Goal: Transaction & Acquisition: Purchase product/service

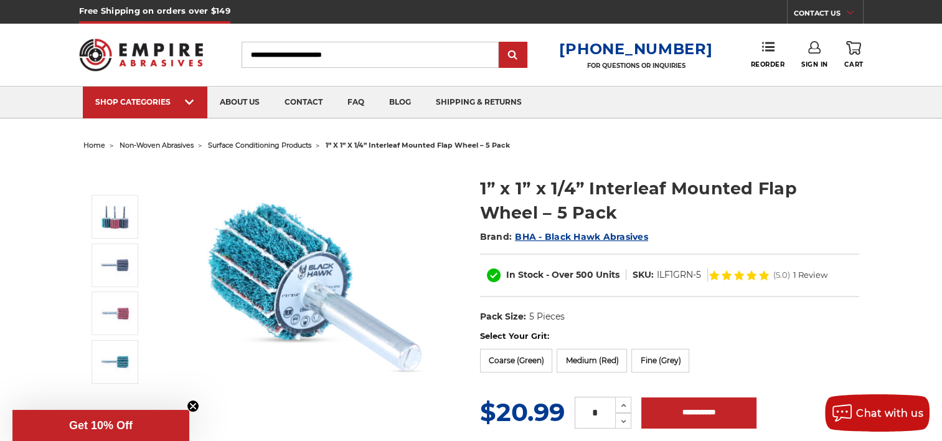
scroll to position [62, 0]
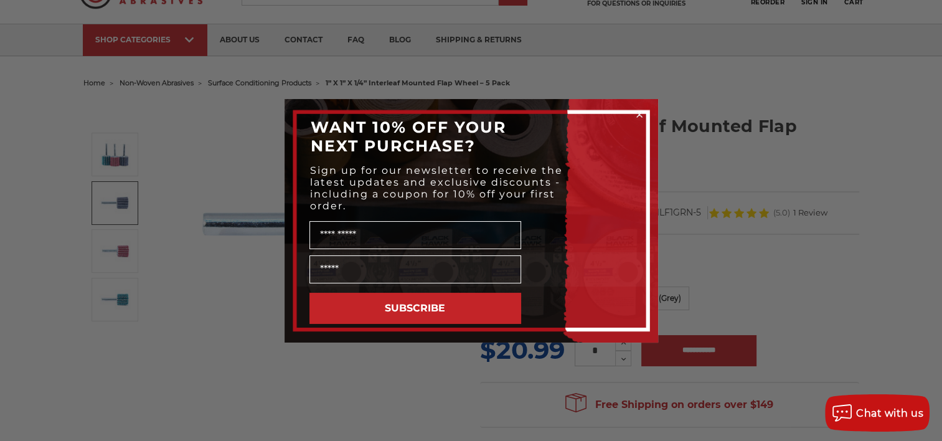
click at [638, 115] on circle "Close dialog" at bounding box center [639, 114] width 12 height 12
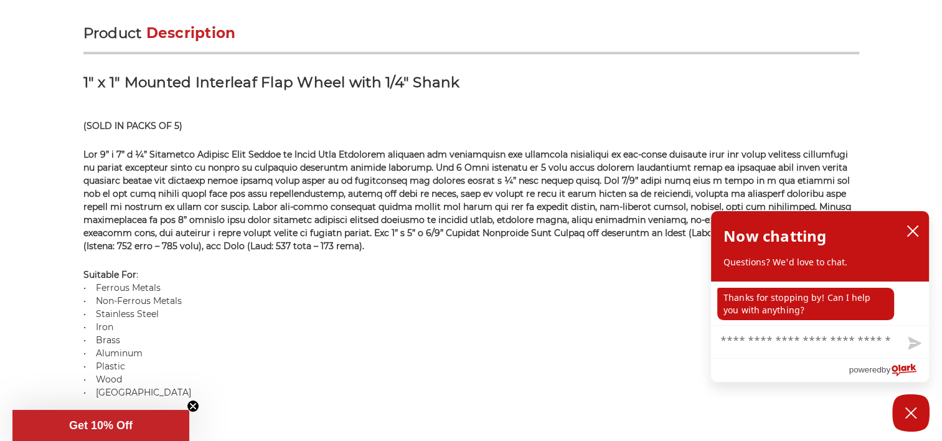
scroll to position [809, 0]
click at [916, 230] on icon "close chatbox" at bounding box center [912, 231] width 12 height 12
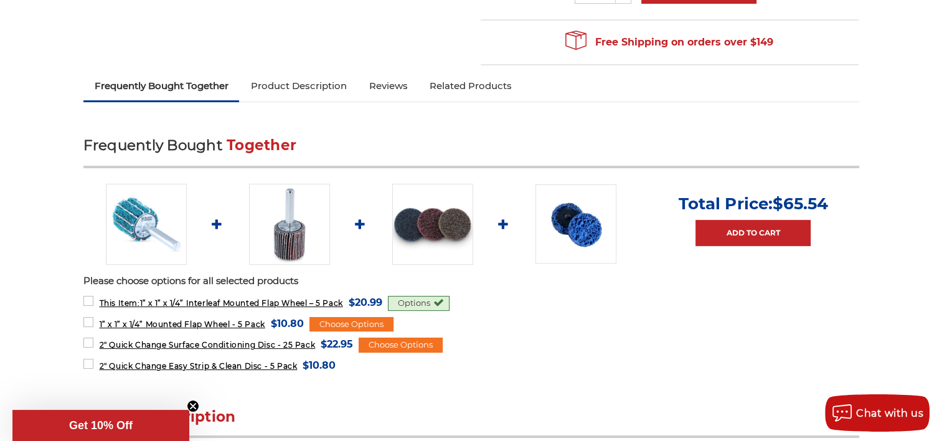
scroll to position [436, 0]
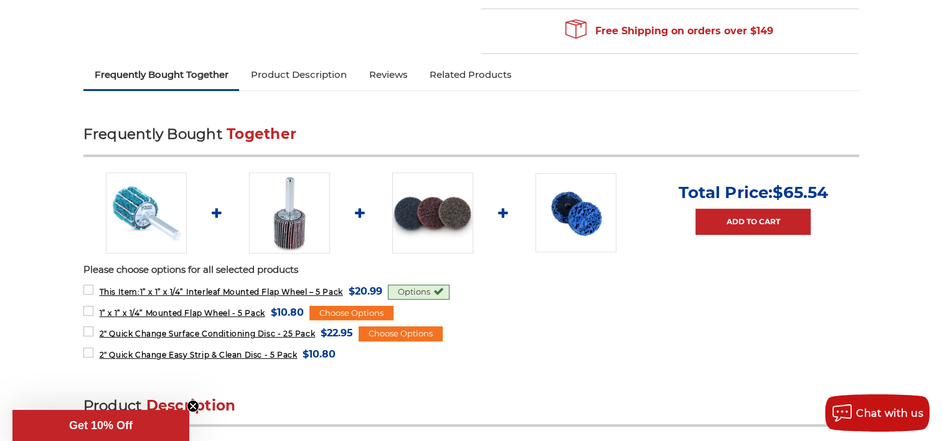
click at [294, 232] on img at bounding box center [289, 212] width 81 height 81
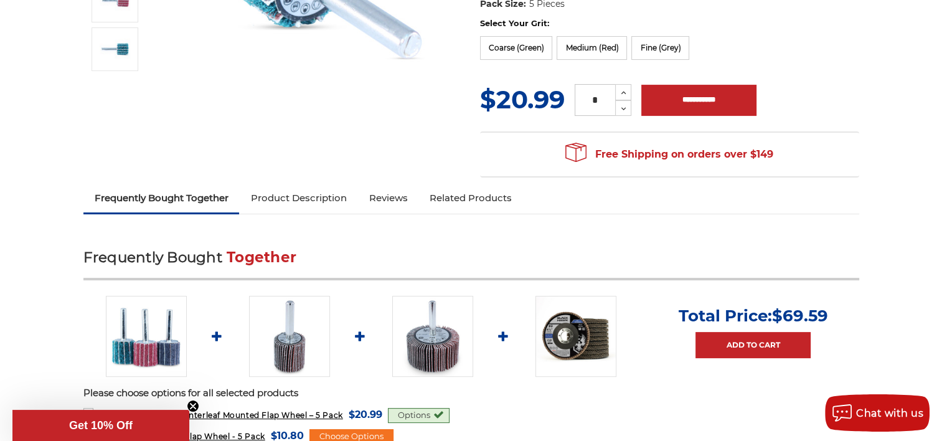
scroll to position [319, 0]
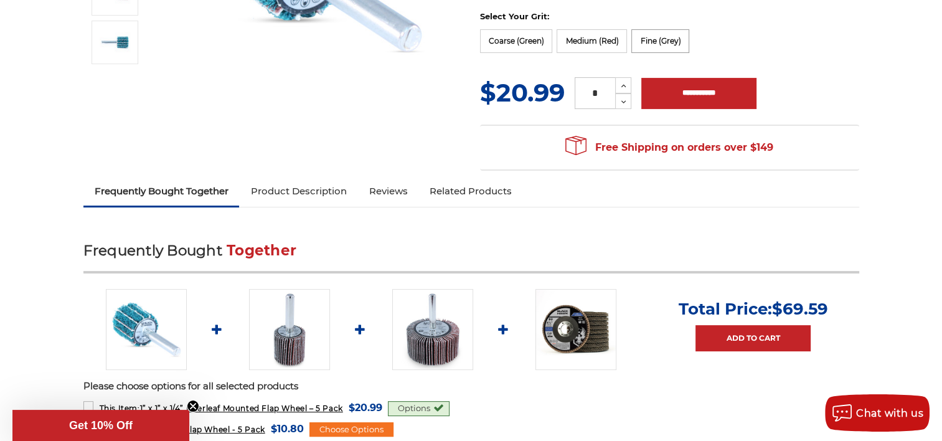
click at [650, 40] on label "Fine (Grey)" at bounding box center [660, 41] width 58 height 24
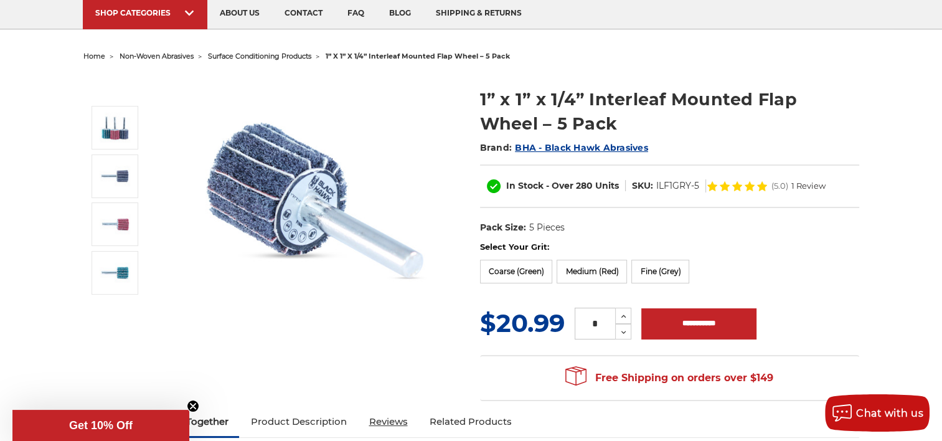
scroll to position [70, 0]
